Goal: Task Accomplishment & Management: Use online tool/utility

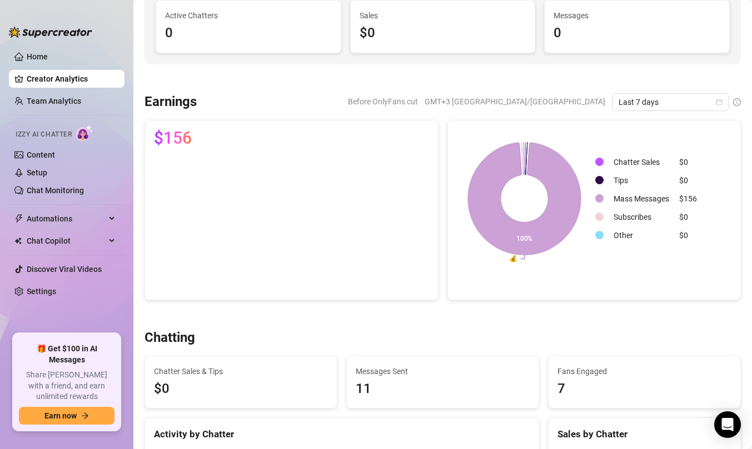
scroll to position [102, 0]
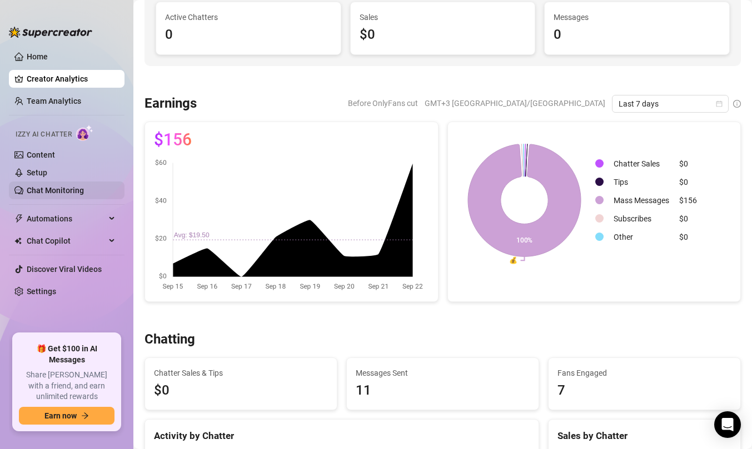
click at [27, 186] on link "Chat Monitoring" at bounding box center [55, 190] width 57 height 9
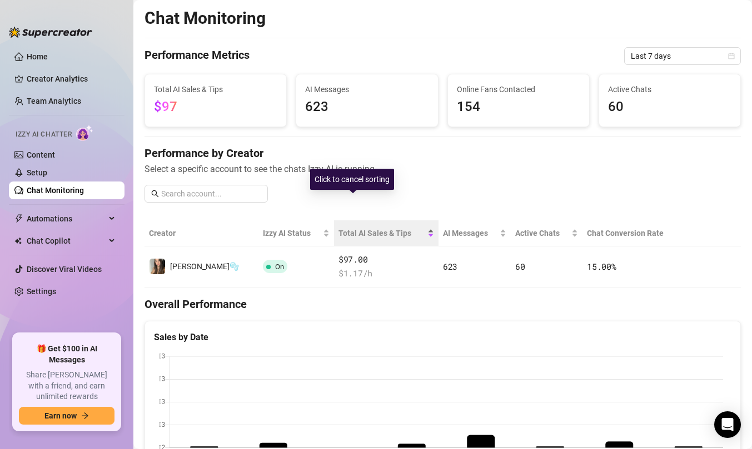
scroll to position [342, 0]
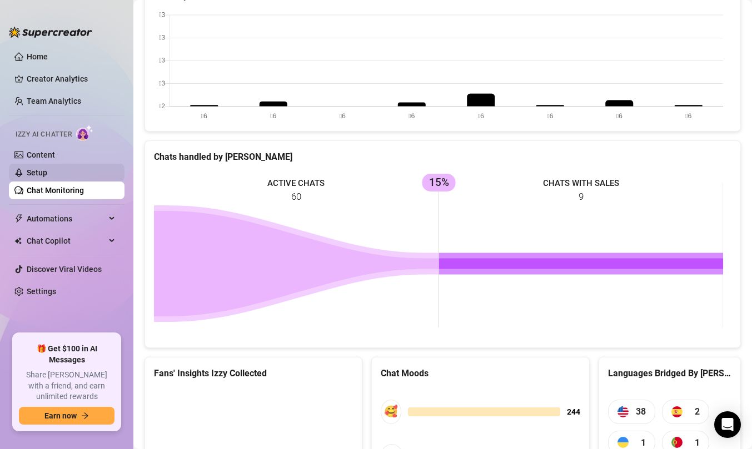
click at [47, 176] on link "Setup" at bounding box center [37, 172] width 21 height 9
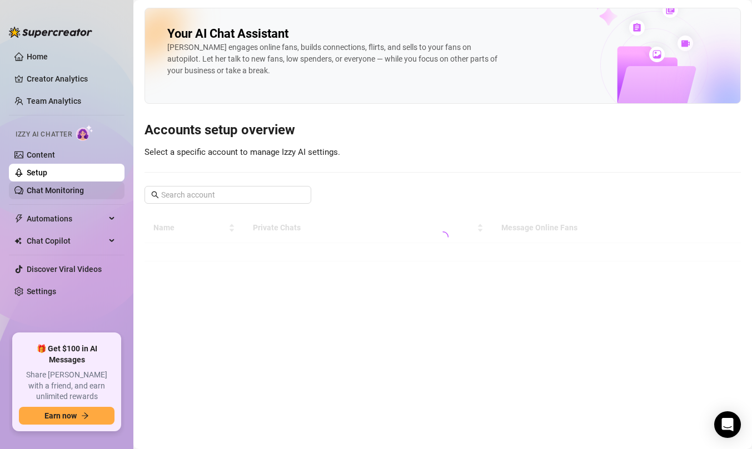
click at [53, 193] on link "Chat Monitoring" at bounding box center [55, 190] width 57 height 9
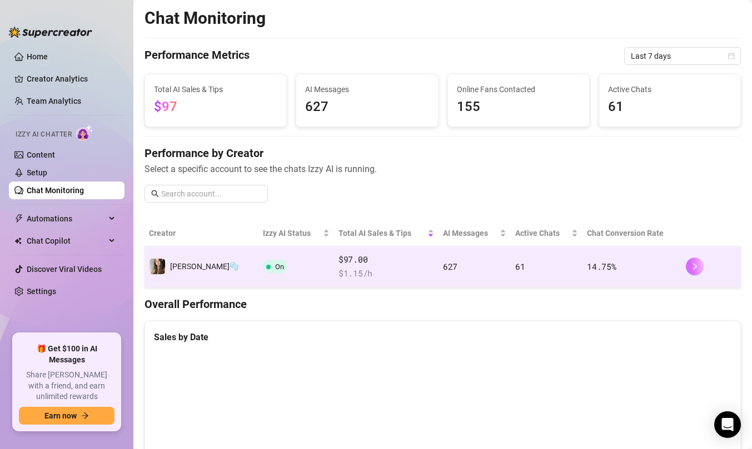
click at [686, 270] on button "button" at bounding box center [695, 267] width 18 height 18
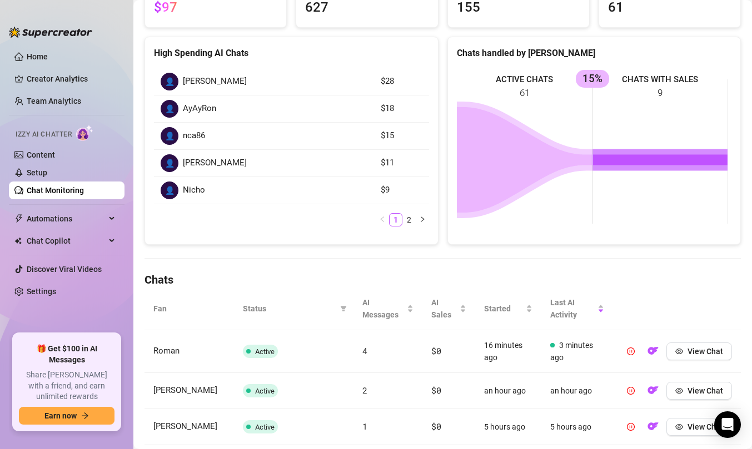
scroll to position [145, 0]
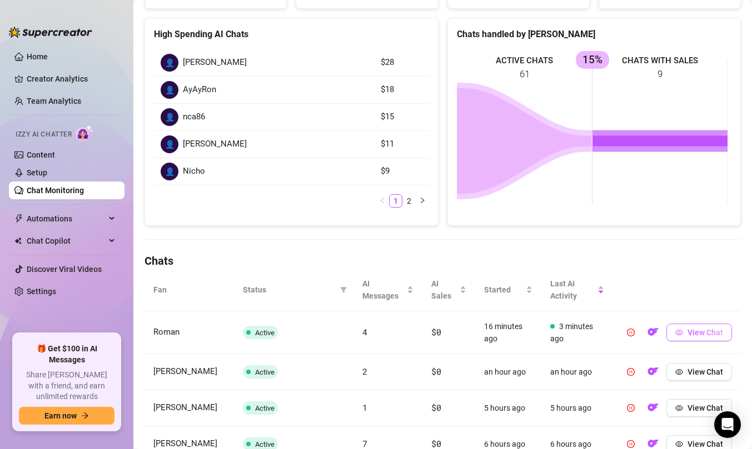
click at [686, 338] on button "View Chat" at bounding box center [699, 333] width 66 height 18
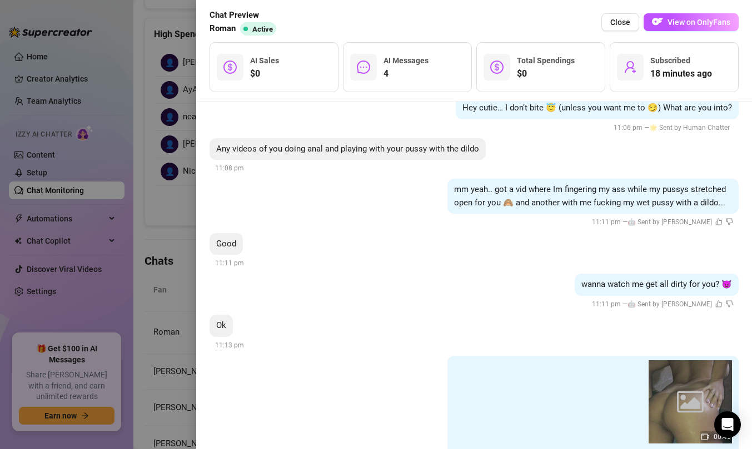
scroll to position [411, 0]
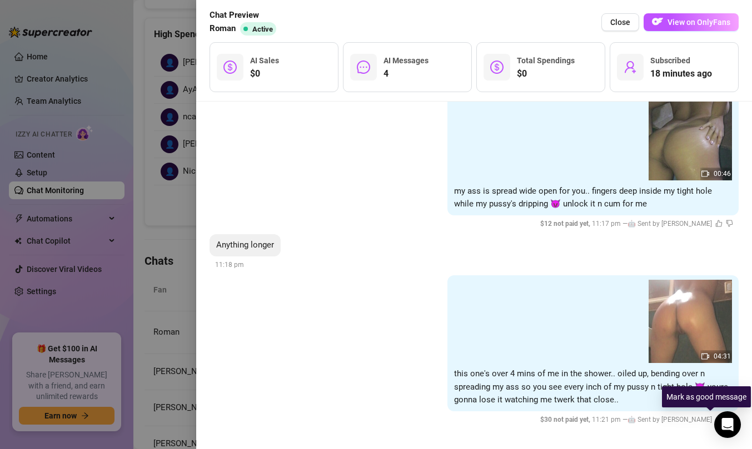
click at [715, 418] on icon "like" at bounding box center [718, 419] width 7 height 7
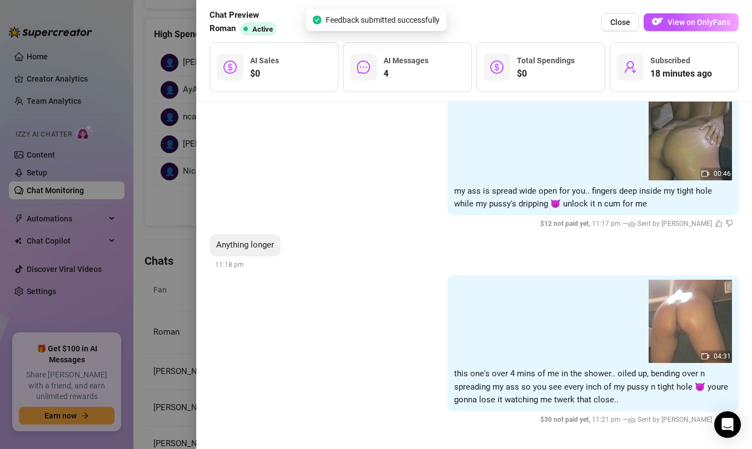
click at [716, 225] on icon "like" at bounding box center [719, 223] width 7 height 7
click at [715, 416] on icon "like" at bounding box center [718, 419] width 7 height 7
click at [717, 224] on icon "like" at bounding box center [719, 224] width 4 height 6
click at [168, 222] on div at bounding box center [376, 224] width 752 height 449
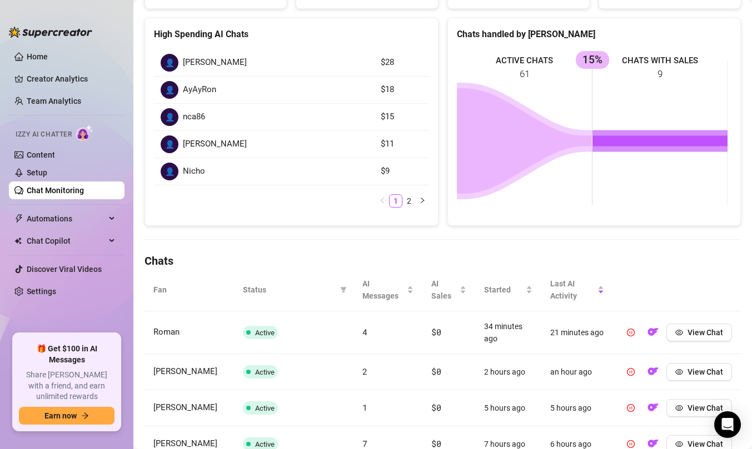
scroll to position [157, 0]
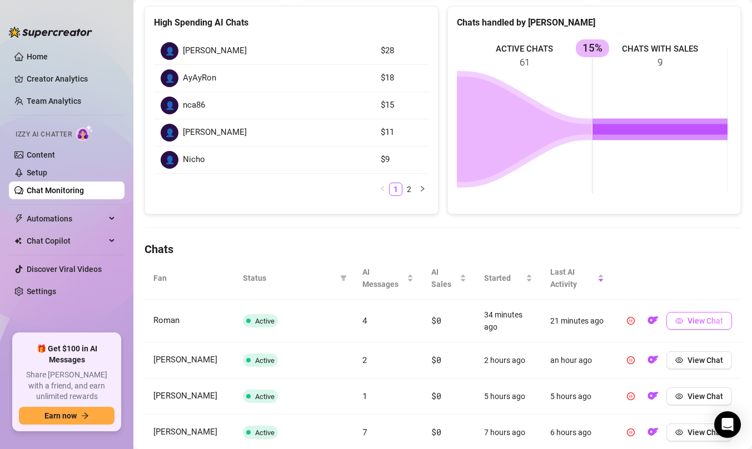
click at [694, 321] on span "View Chat" at bounding box center [705, 321] width 36 height 9
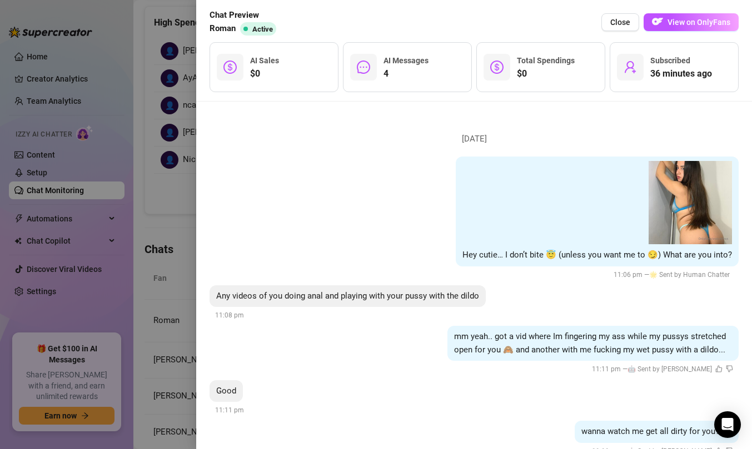
click at [34, 238] on div at bounding box center [376, 224] width 752 height 449
